Goal: Task Accomplishment & Management: Manage account settings

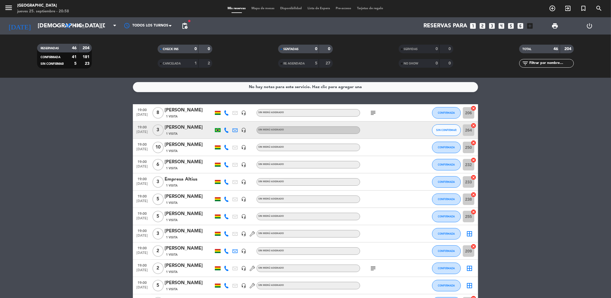
click at [375, 114] on icon "subject" at bounding box center [373, 112] width 7 height 7
click at [375, 267] on icon "subject" at bounding box center [373, 268] width 7 height 7
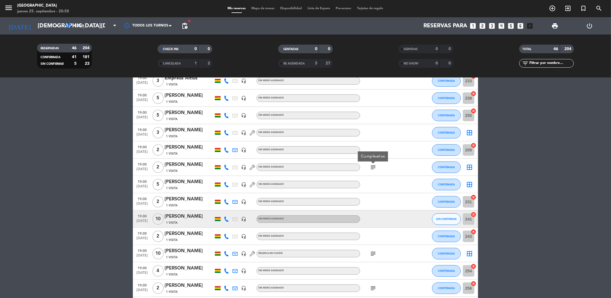
scroll to position [128, 0]
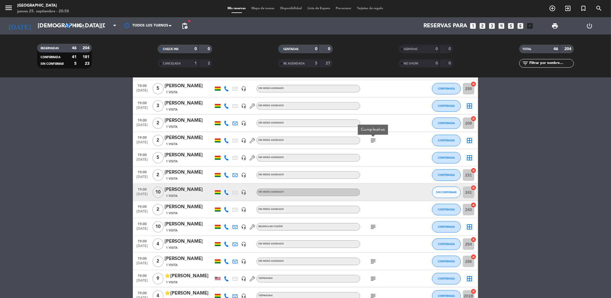
click at [375, 232] on div "subject" at bounding box center [386, 226] width 52 height 17
click at [375, 228] on icon "subject" at bounding box center [373, 226] width 7 height 7
click at [375, 262] on icon "subject" at bounding box center [373, 261] width 7 height 7
click at [371, 224] on icon "subject" at bounding box center [373, 226] width 7 height 7
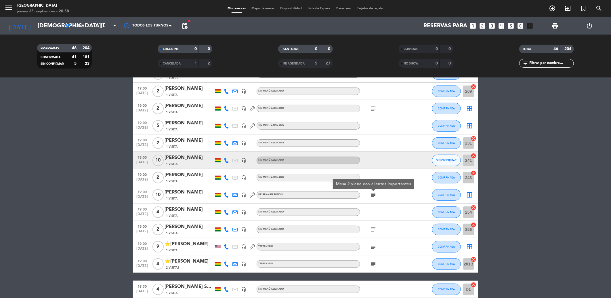
click at [373, 231] on icon "subject" at bounding box center [373, 229] width 7 height 7
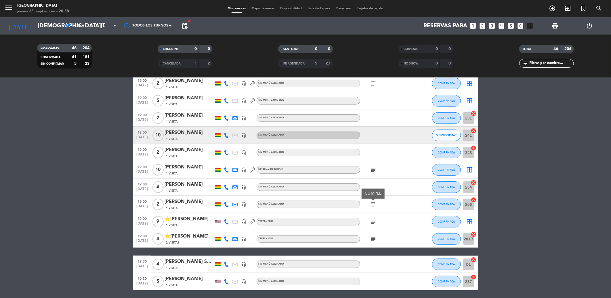
scroll to position [192, 0]
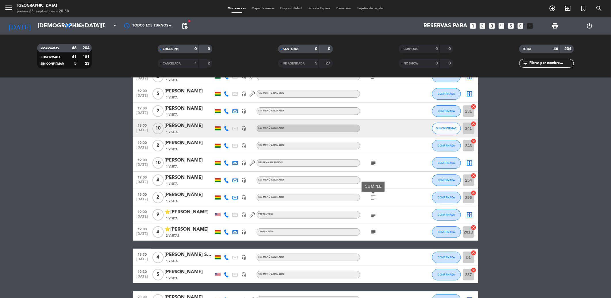
click at [375, 215] on icon "subject" at bounding box center [373, 214] width 7 height 7
click at [374, 232] on icon "subject" at bounding box center [373, 231] width 7 height 7
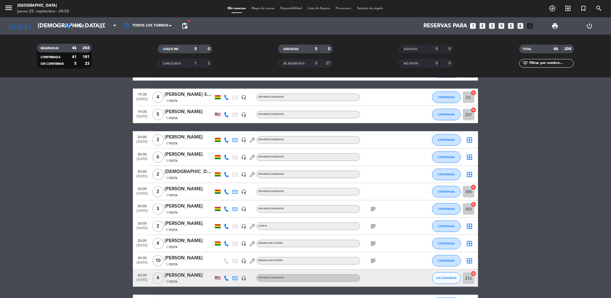
scroll to position [383, 0]
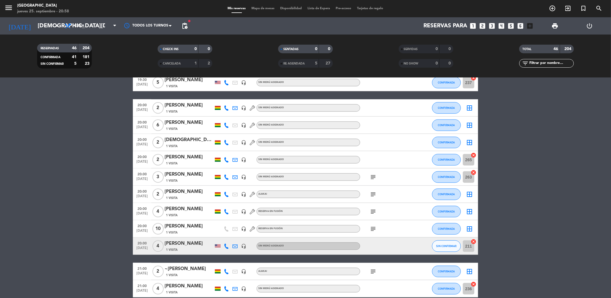
click at [374, 174] on icon "subject" at bounding box center [373, 176] width 7 height 7
drag, startPoint x: 373, startPoint y: 193, endPoint x: 373, endPoint y: 198, distance: 4.4
click at [373, 194] on icon "subject" at bounding box center [373, 194] width 7 height 7
click at [376, 211] on icon "subject" at bounding box center [373, 211] width 7 height 7
click at [373, 229] on icon "subject" at bounding box center [373, 228] width 7 height 7
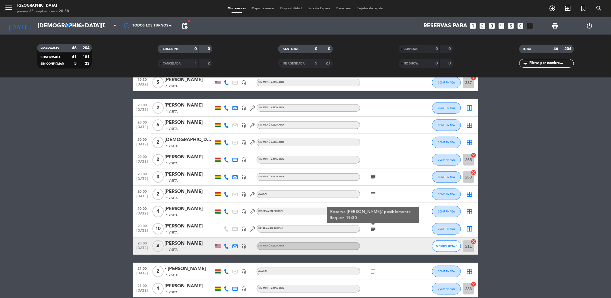
scroll to position [415, 0]
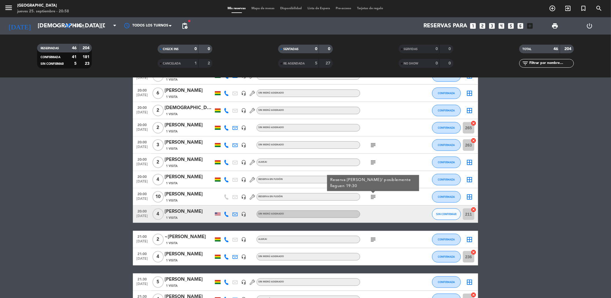
click at [375, 239] on icon "subject" at bounding box center [373, 239] width 7 height 7
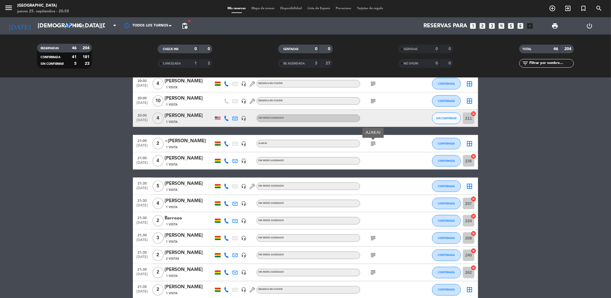
scroll to position [543, 0]
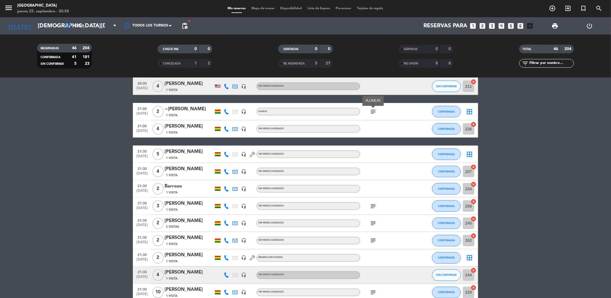
click at [373, 209] on icon "subject" at bounding box center [373, 206] width 7 height 7
click at [374, 223] on icon "subject" at bounding box center [373, 223] width 7 height 7
click at [376, 241] on icon "subject" at bounding box center [373, 240] width 7 height 7
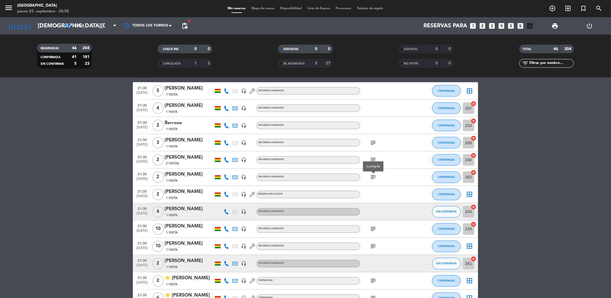
scroll to position [607, 0]
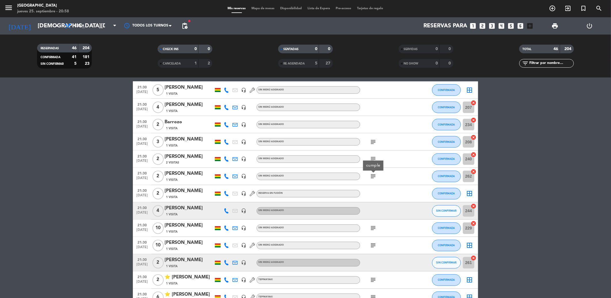
click at [375, 230] on icon "subject" at bounding box center [373, 228] width 7 height 7
click at [374, 250] on div "subject" at bounding box center [386, 245] width 52 height 17
click at [375, 248] on icon "subject" at bounding box center [373, 245] width 7 height 7
click at [375, 284] on div "subject" at bounding box center [386, 279] width 52 height 17
click at [375, 277] on icon "subject" at bounding box center [373, 279] width 7 height 7
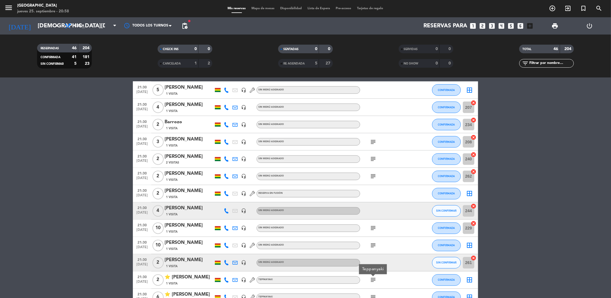
scroll to position [661, 0]
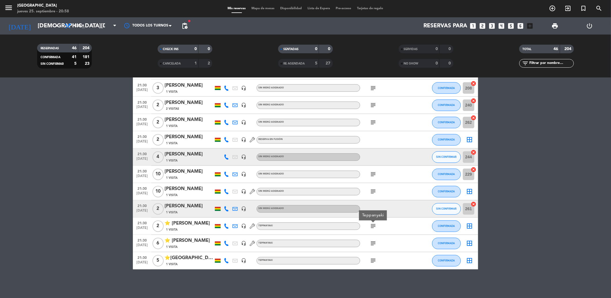
click at [373, 241] on icon "subject" at bounding box center [373, 243] width 7 height 7
click at [374, 262] on icon "subject" at bounding box center [373, 260] width 7 height 7
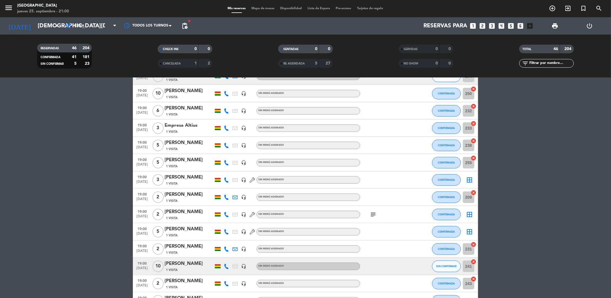
scroll to position [0, 0]
